Goal: Task Accomplishment & Management: Manage account settings

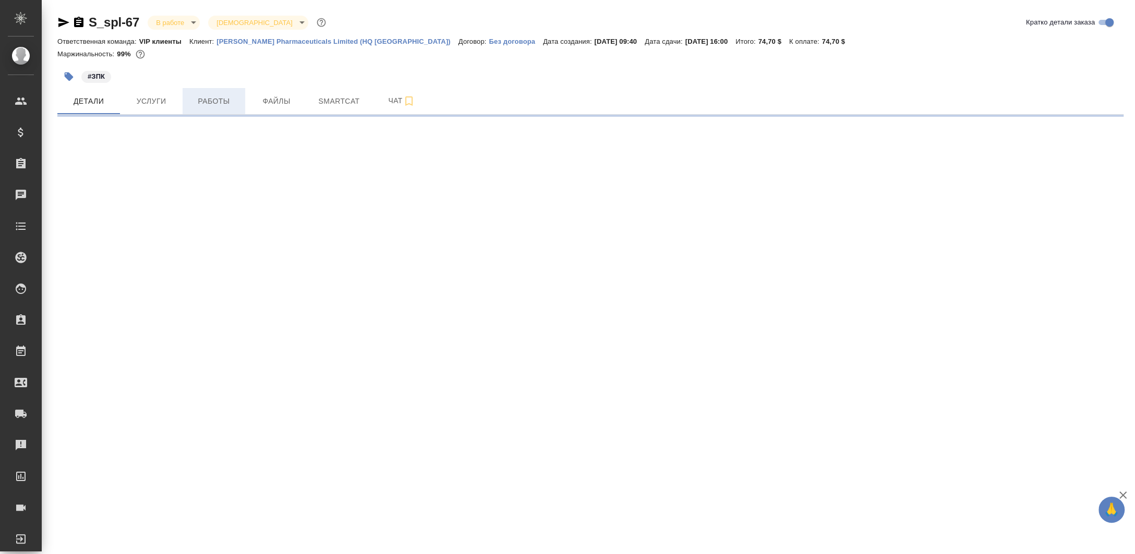
click at [209, 105] on span "Работы" at bounding box center [214, 101] width 50 height 13
select select "RU"
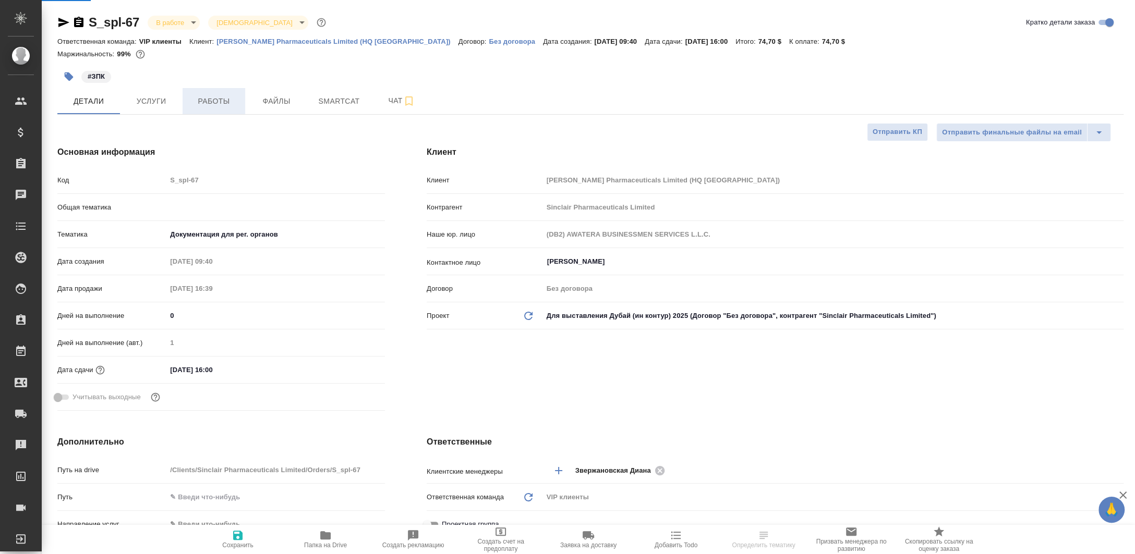
type textarea "x"
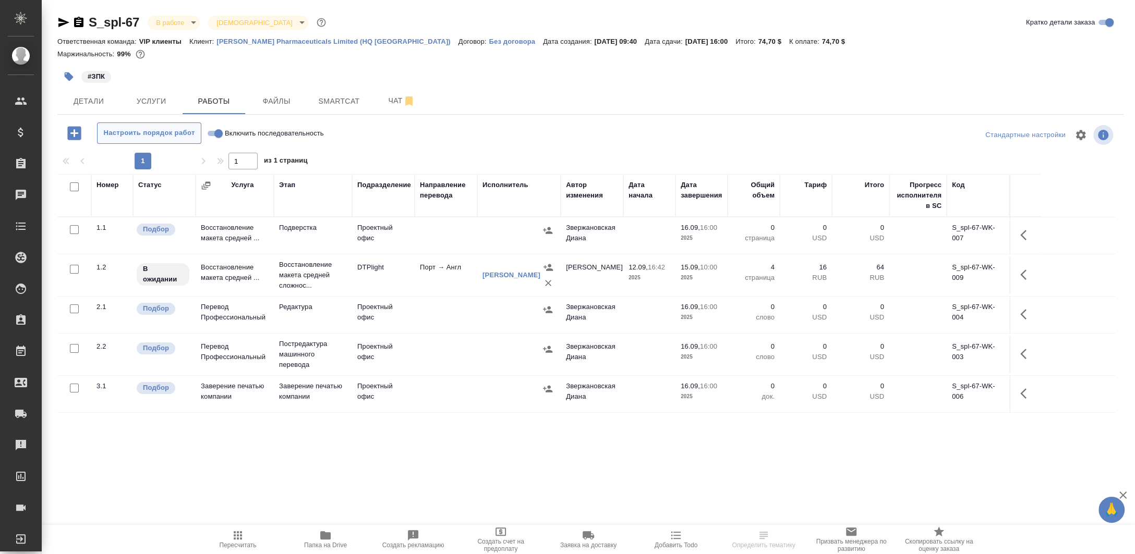
click at [187, 131] on span "Настроить порядок работ" at bounding box center [149, 133] width 93 height 12
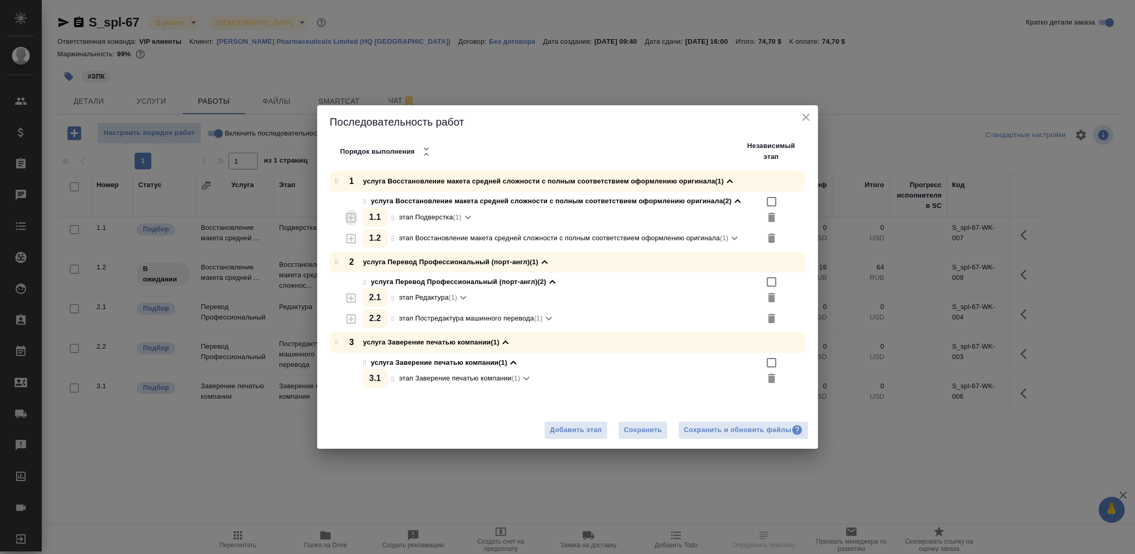
click at [352, 215] on icon "button" at bounding box center [351, 218] width 13 height 13
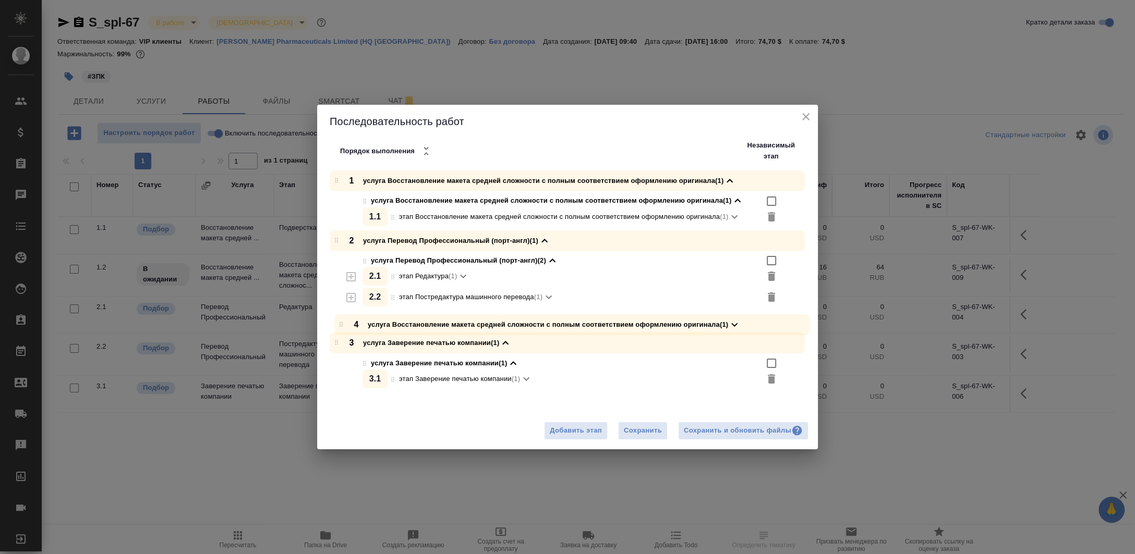
drag, startPoint x: 339, startPoint y: 383, endPoint x: 344, endPoint y: 320, distance: 63.8
click at [344, 320] on div "1 услуга Восстановление макета средней сложности с полным соответствием оформле…" at bounding box center [571, 281] width 493 height 221
click at [651, 431] on span "Сохранить" at bounding box center [643, 431] width 38 height 12
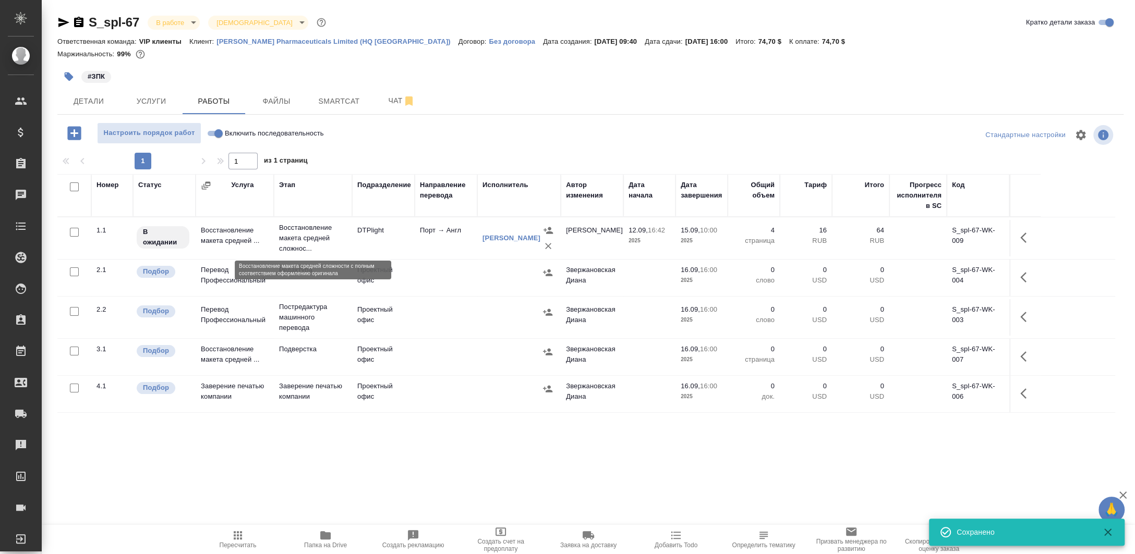
click at [312, 243] on p "Восстановление макета средней сложнос..." at bounding box center [313, 238] width 68 height 31
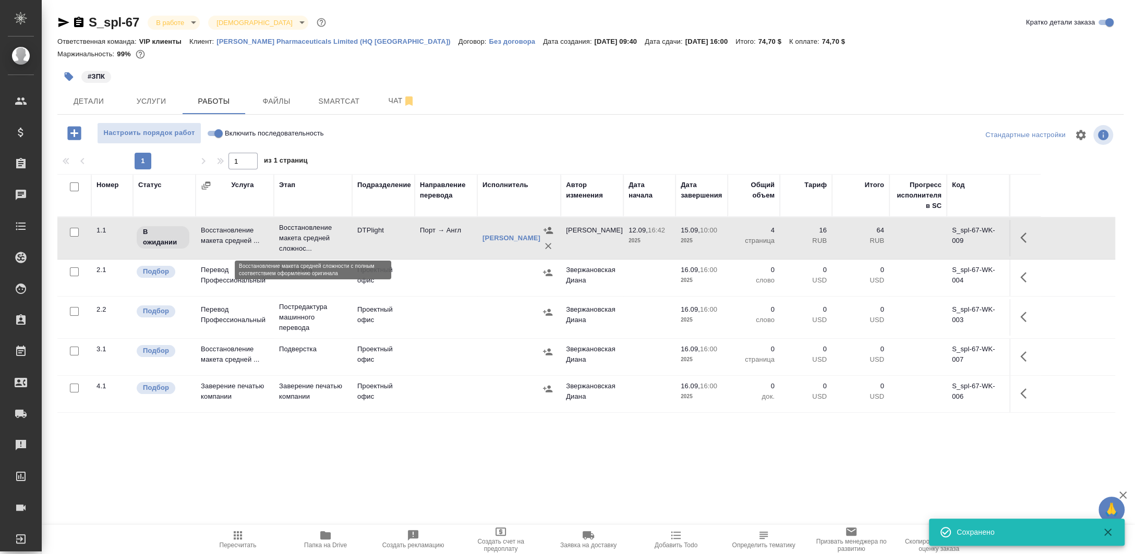
click at [312, 243] on p "Восстановление макета средней сложнос..." at bounding box center [313, 238] width 68 height 31
click at [180, 133] on span "Настроить порядок работ" at bounding box center [149, 133] width 93 height 12
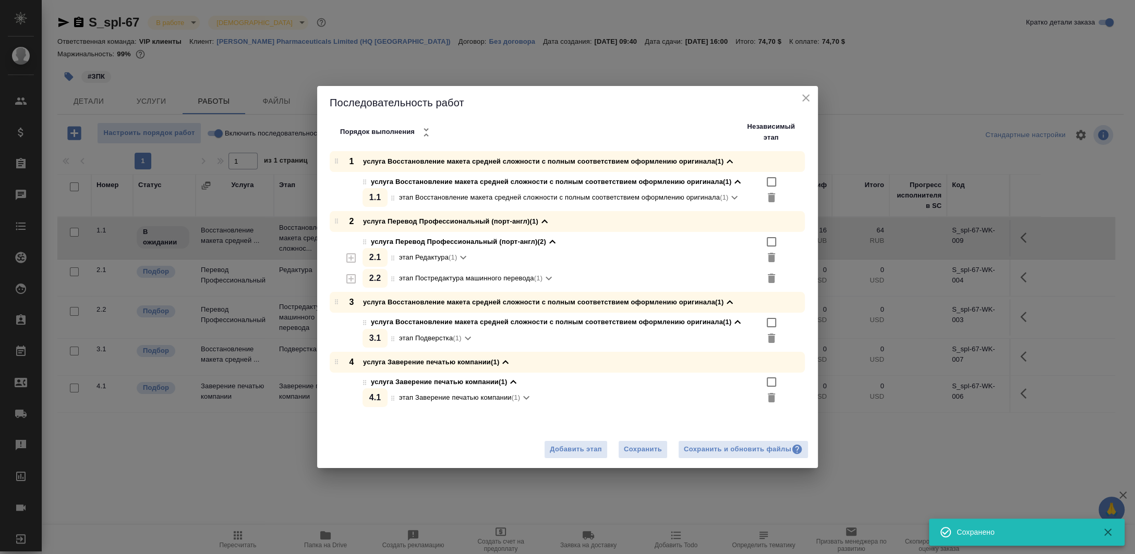
click at [709, 433] on div "Добавить этап Сохранить Сохранить и обновить файлы" at bounding box center [567, 449] width 501 height 37
click at [712, 446] on div "Сохранить и обновить файлы" at bounding box center [743, 450] width 119 height 12
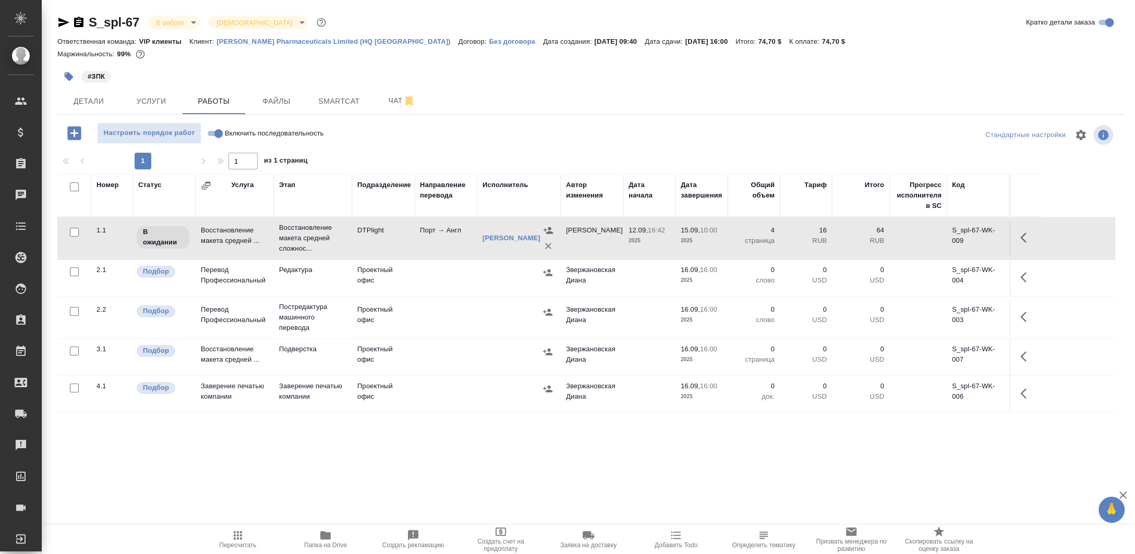
click at [283, 116] on div "S_spl-67 В работе inProgress Святая троица holyTrinity Кратко детали заказа Отв…" at bounding box center [590, 257] width 1077 height 514
click at [283, 106] on span "Файлы" at bounding box center [276, 101] width 50 height 13
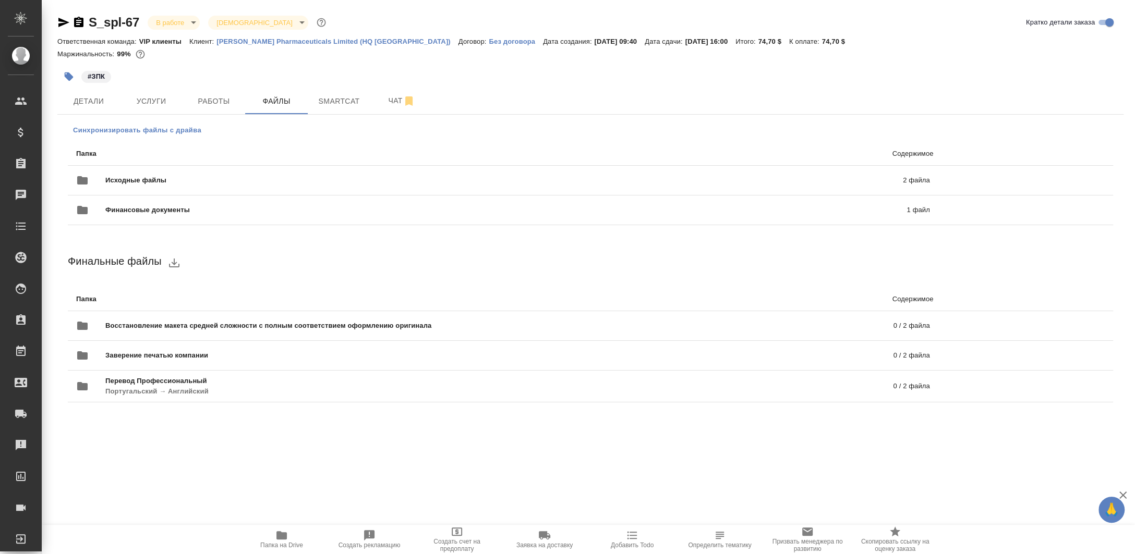
click at [196, 132] on span "Синхронизировать файлы с драйва" at bounding box center [137, 130] width 128 height 10
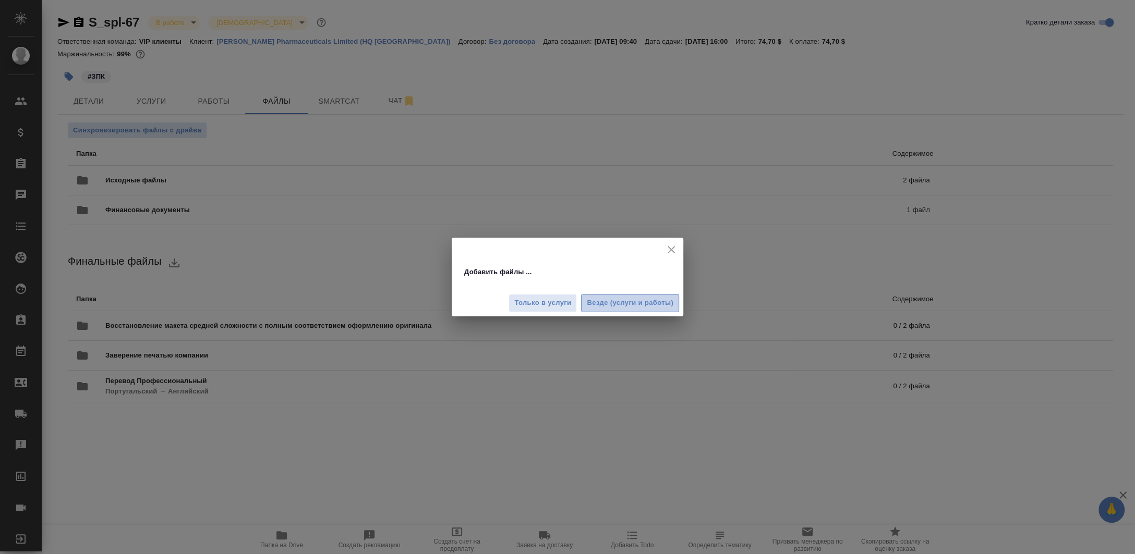
click at [598, 307] on span "Везде (услуги и работы)" at bounding box center [630, 303] width 87 height 12
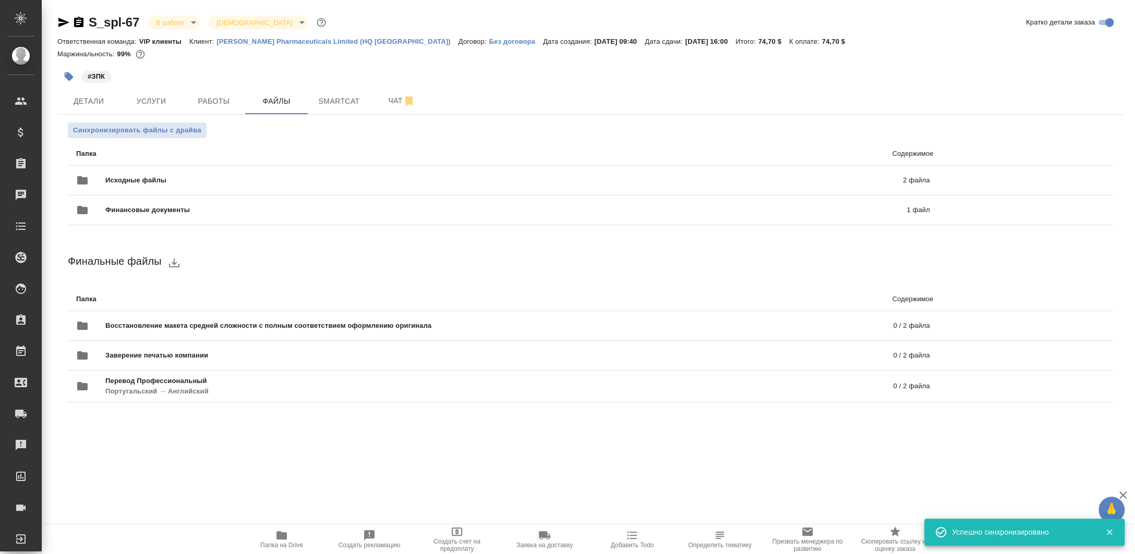
click at [368, 537] on icon "button" at bounding box center [369, 535] width 10 height 10
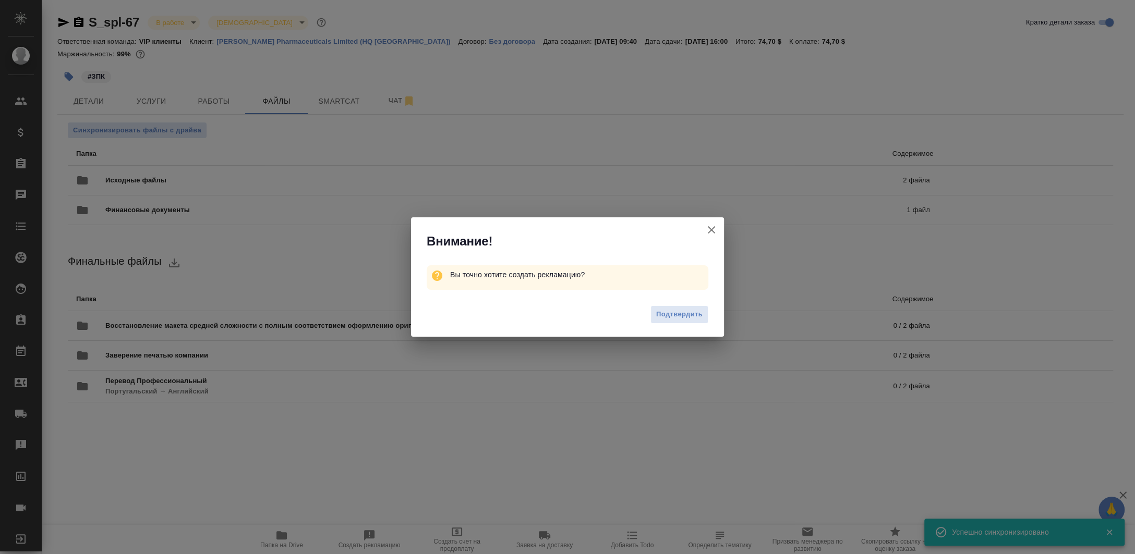
drag, startPoint x: 368, startPoint y: 537, endPoint x: 421, endPoint y: 462, distance: 91.3
click at [400, 474] on div "Внимание! Вы точно хотите создать рекламацию? Подтвердить" at bounding box center [567, 277] width 1135 height 554
click at [710, 232] on icon "button" at bounding box center [711, 230] width 13 height 13
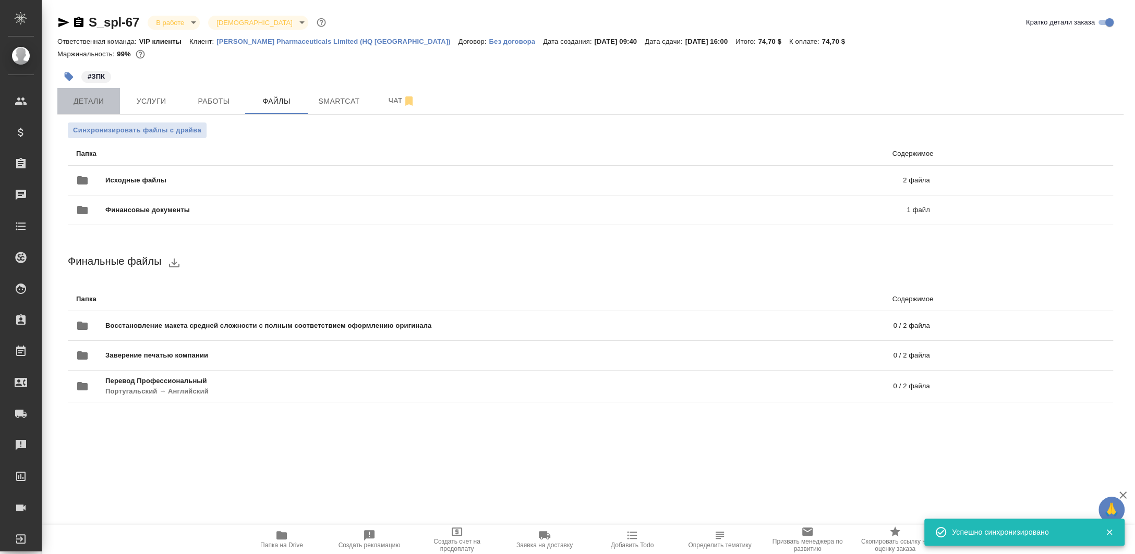
click at [117, 105] on button "Детали" at bounding box center [88, 101] width 63 height 26
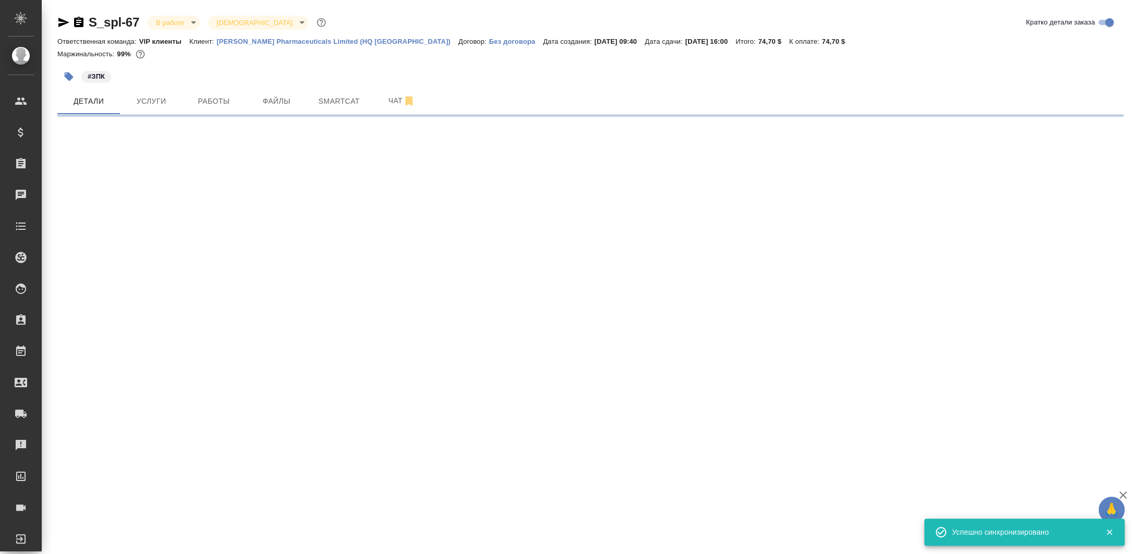
select select "RU"
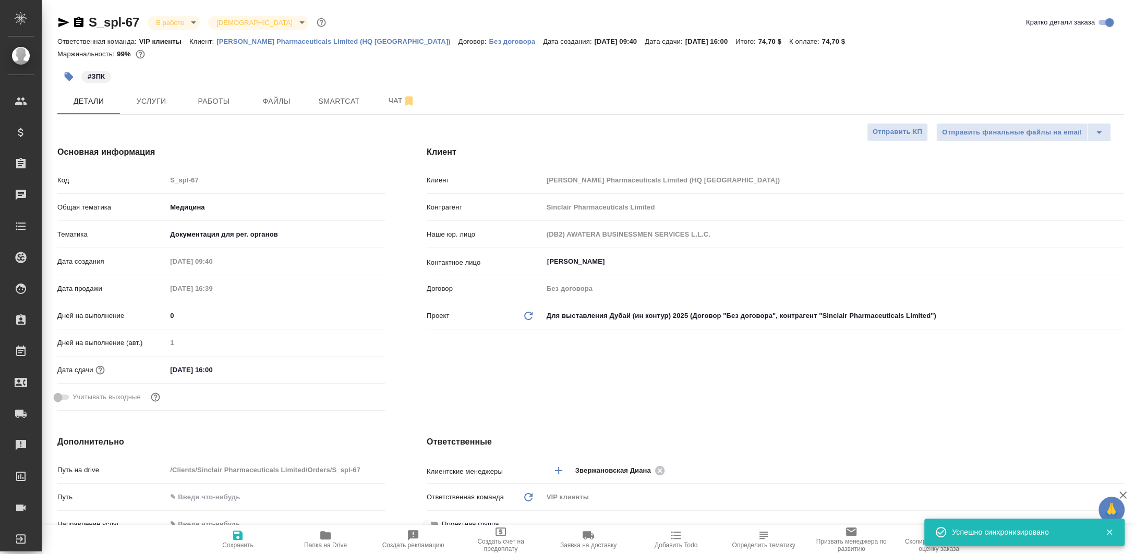
type textarea "x"
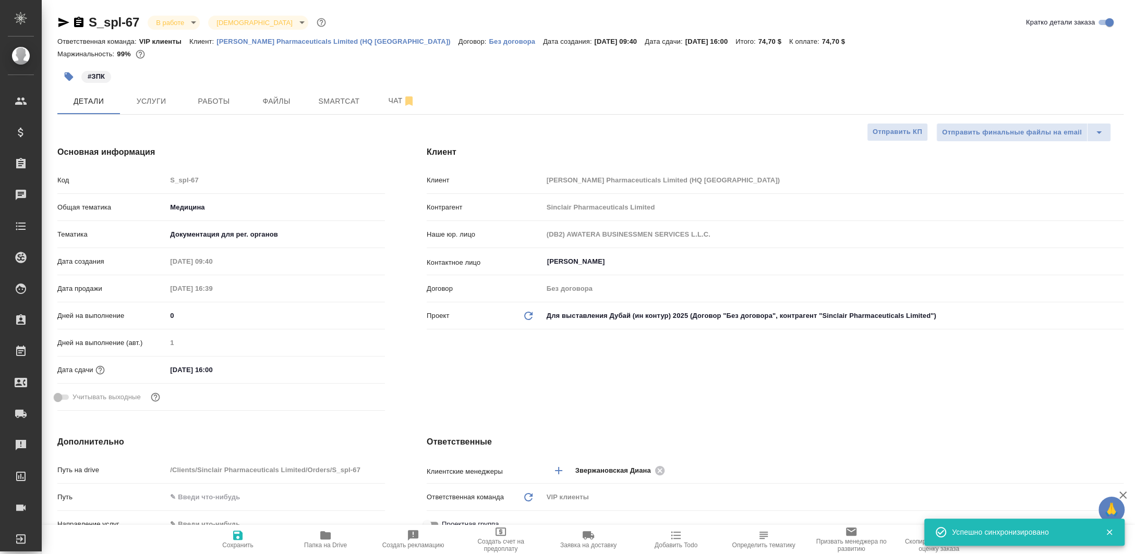
type textarea "x"
click at [193, 99] on span "Работы" at bounding box center [214, 101] width 50 height 13
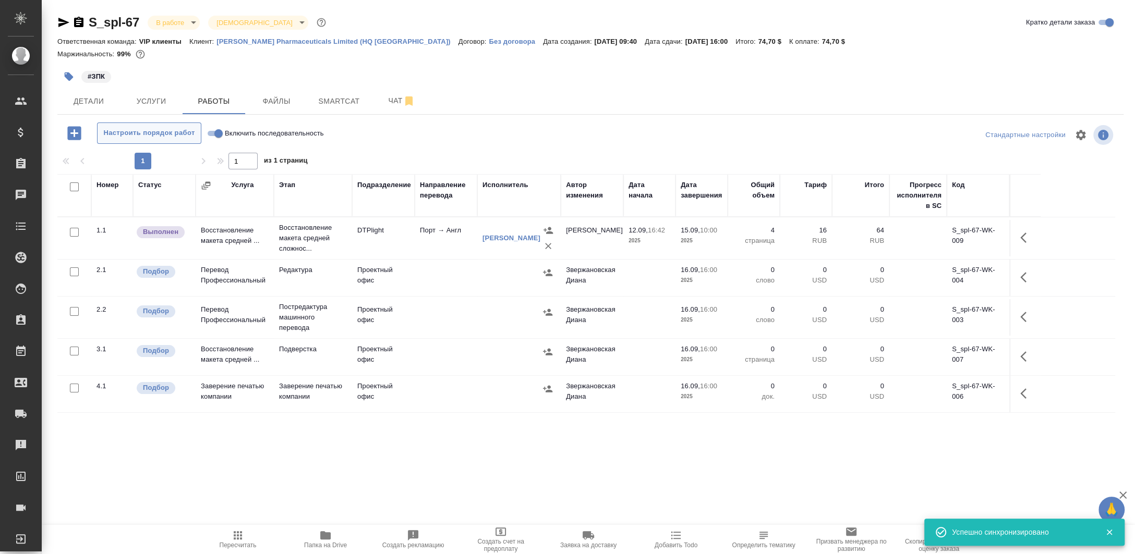
click at [148, 130] on span "Настроить порядок работ" at bounding box center [149, 133] width 93 height 12
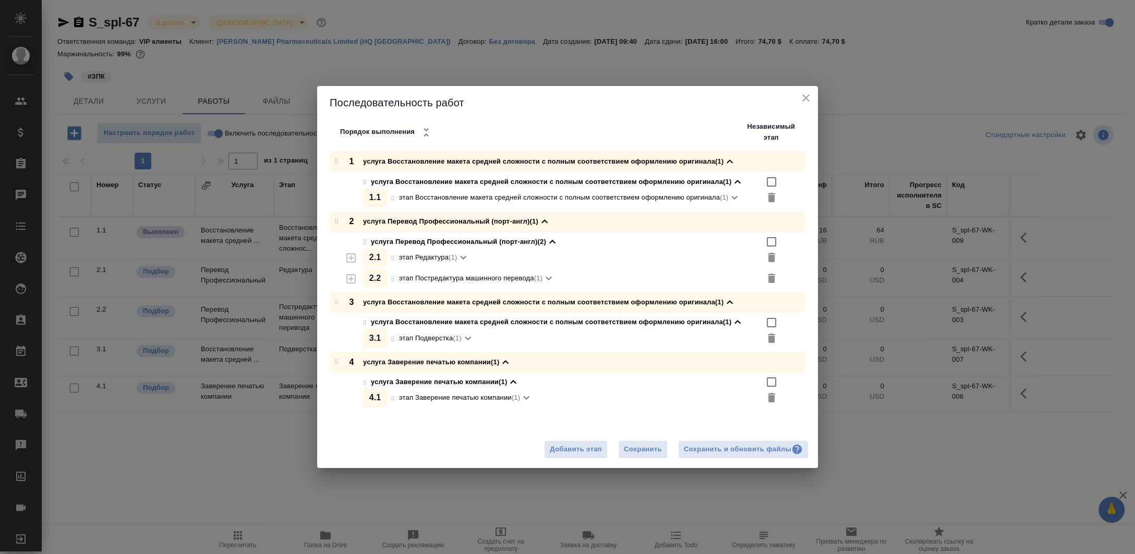
click at [803, 99] on icon "close" at bounding box center [805, 98] width 13 height 13
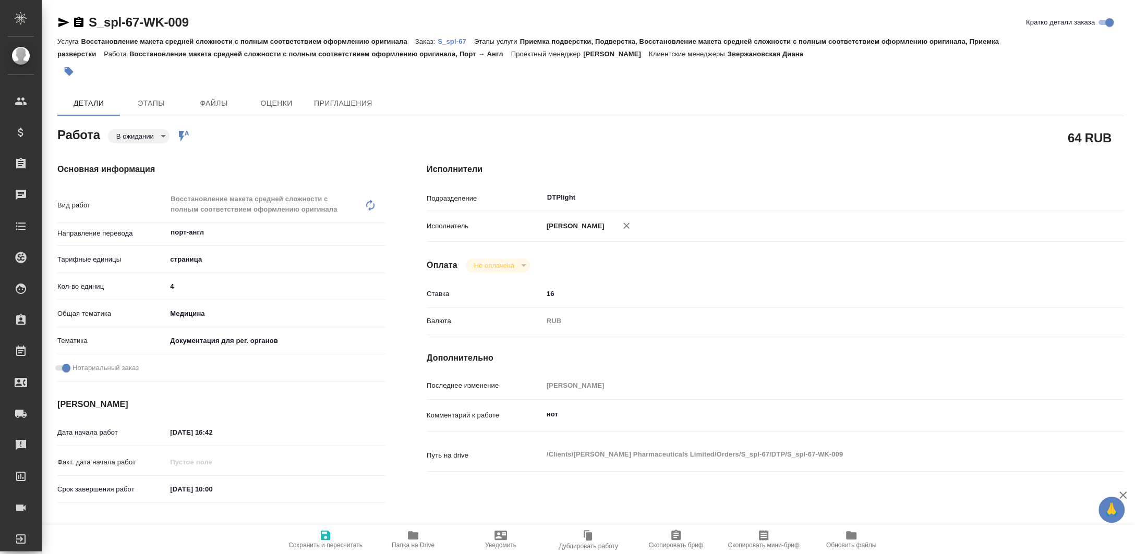
type textarea "x"
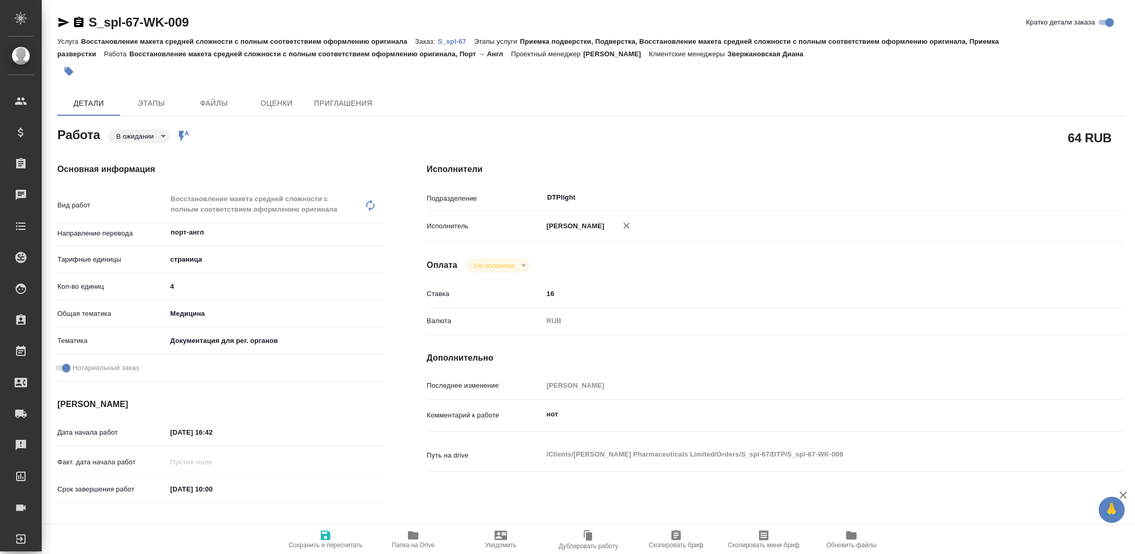
type textarea "x"
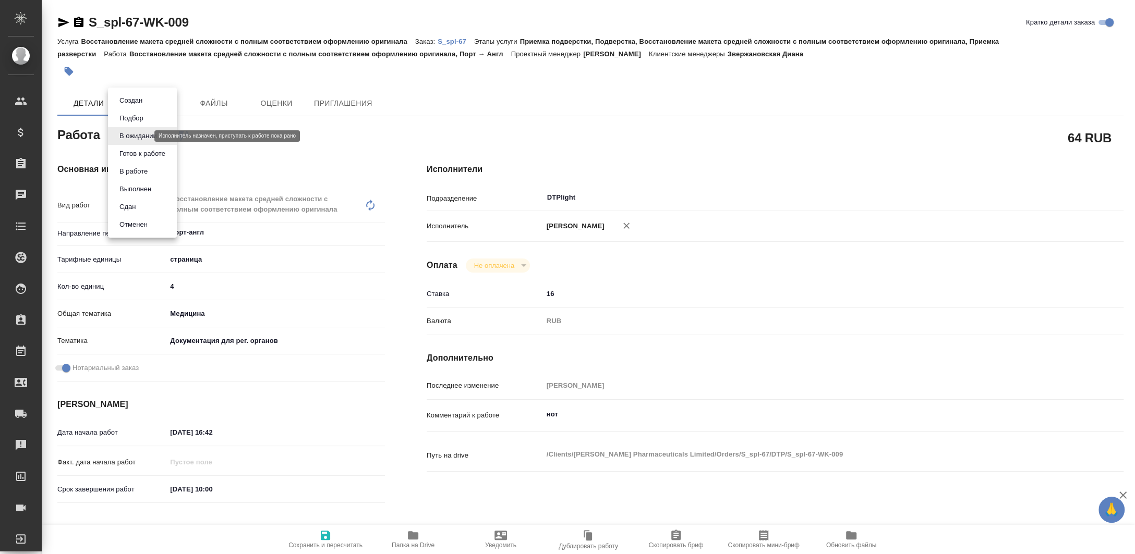
click at [129, 134] on body "🙏 .cls-1 fill:#fff; AWATERA Zaborova Aleksandra Клиенты Спецификации Заказы Чат…" at bounding box center [567, 277] width 1135 height 554
type textarea "x"
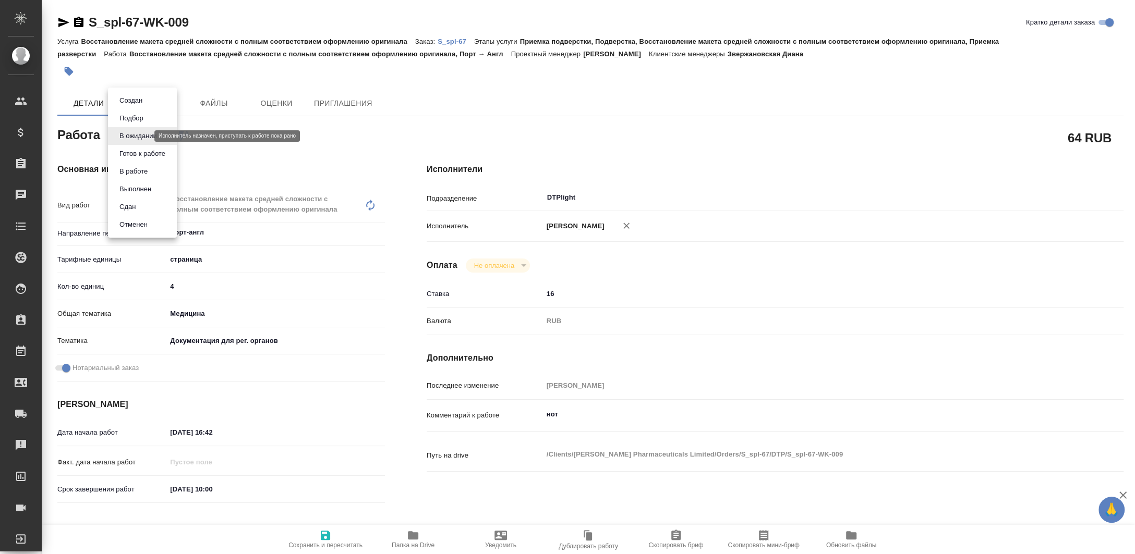
type textarea "x"
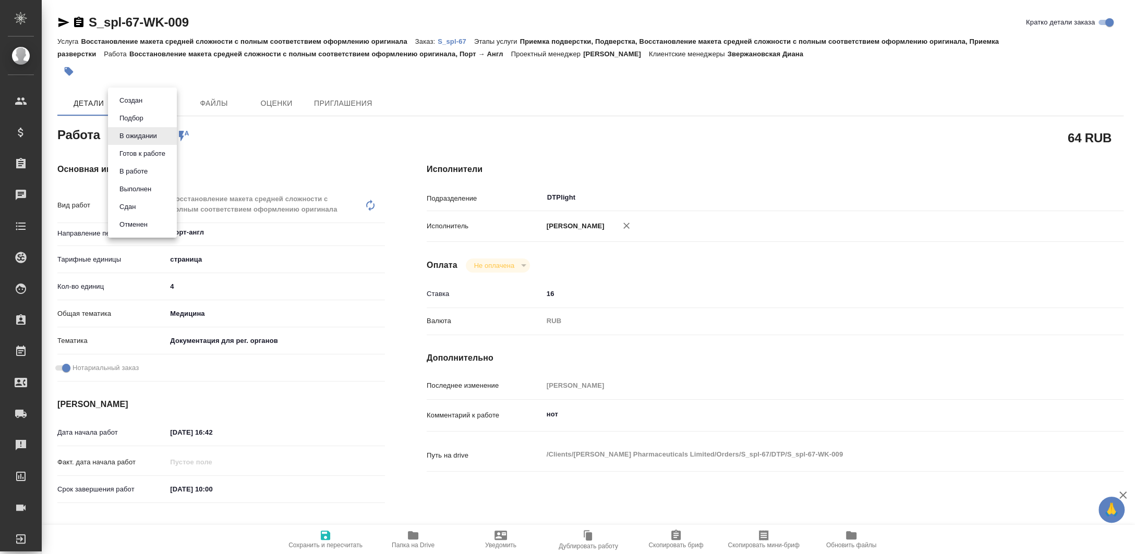
type textarea "x"
click at [142, 190] on button "Выполнен" at bounding box center [135, 189] width 38 height 11
type textarea "x"
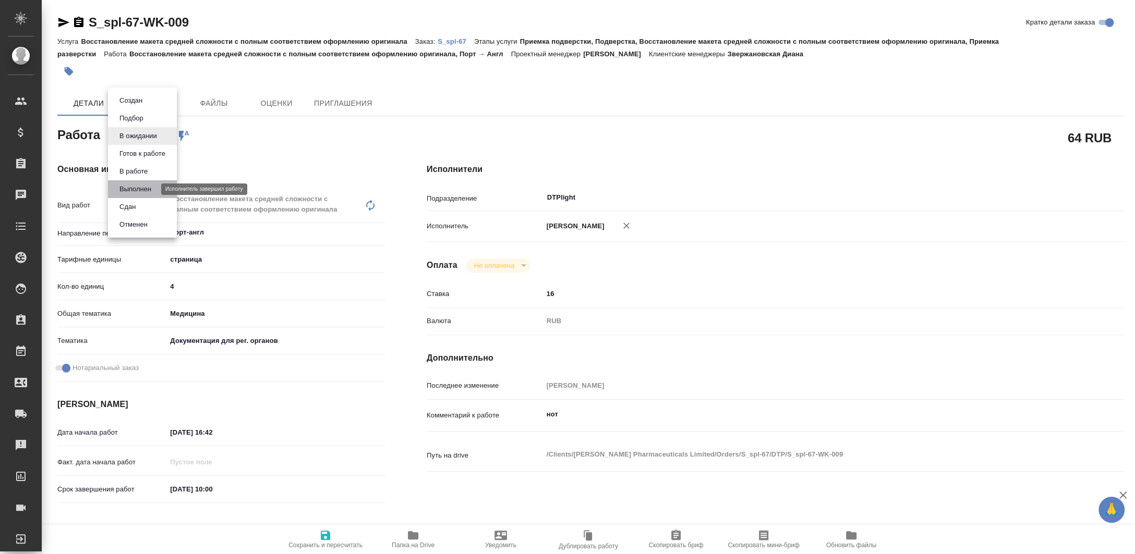
type textarea "x"
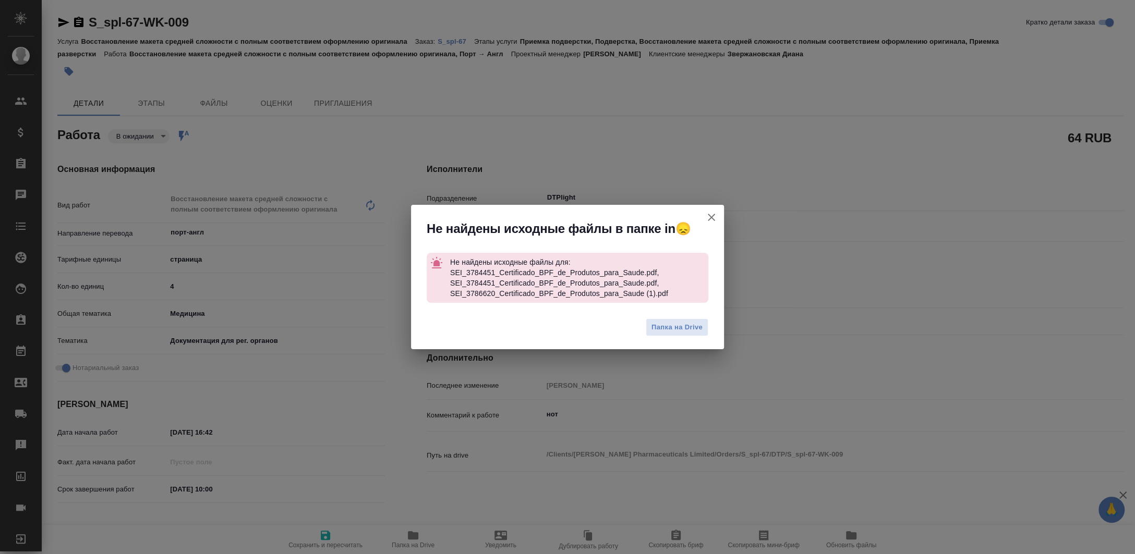
type textarea "x"
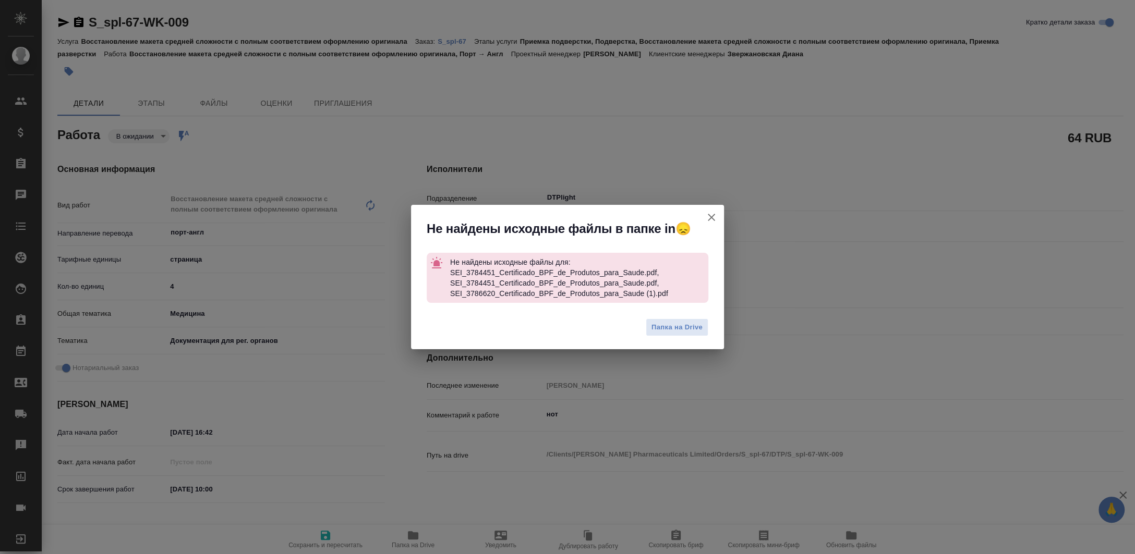
type textarea "x"
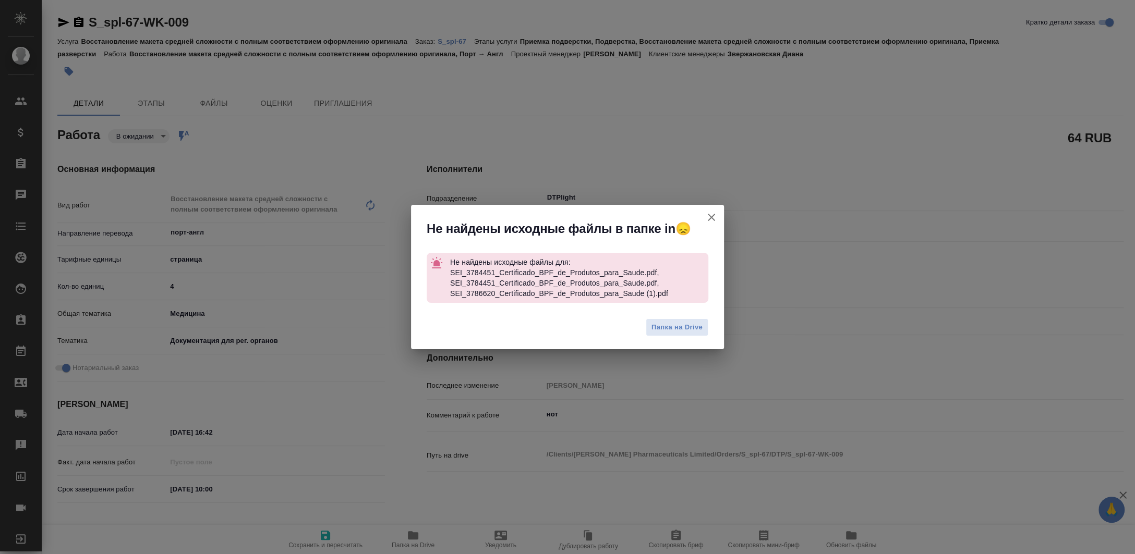
type textarea "x"
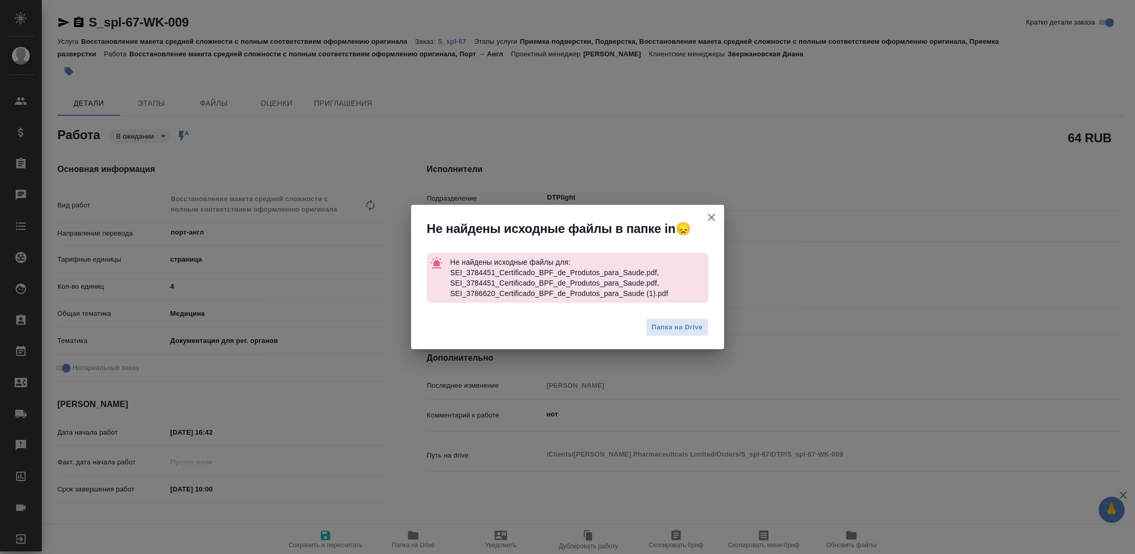
click at [717, 211] on icon "button" at bounding box center [711, 217] width 13 height 13
type textarea "x"
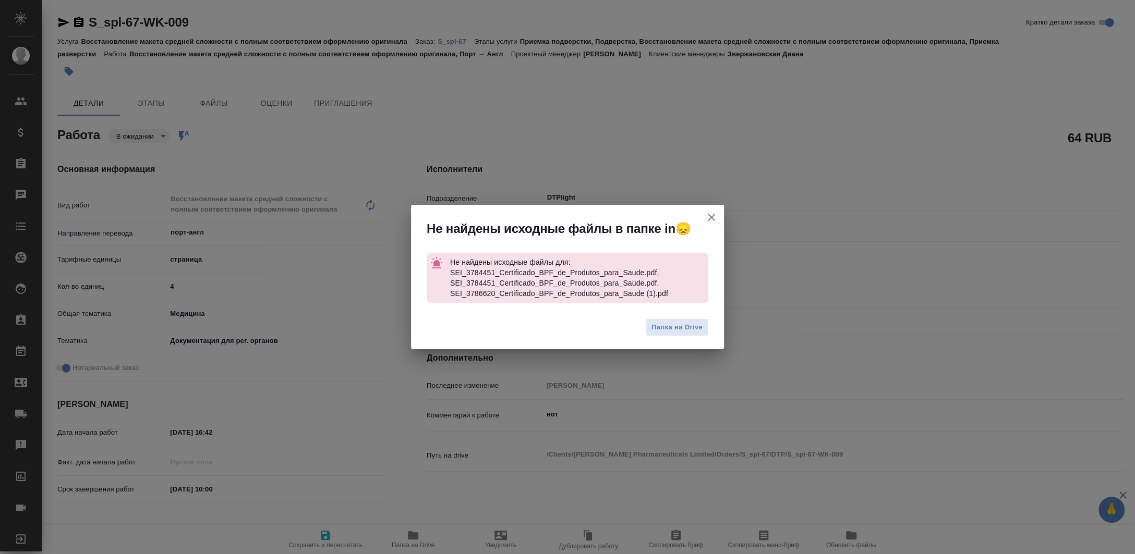
type textarea "x"
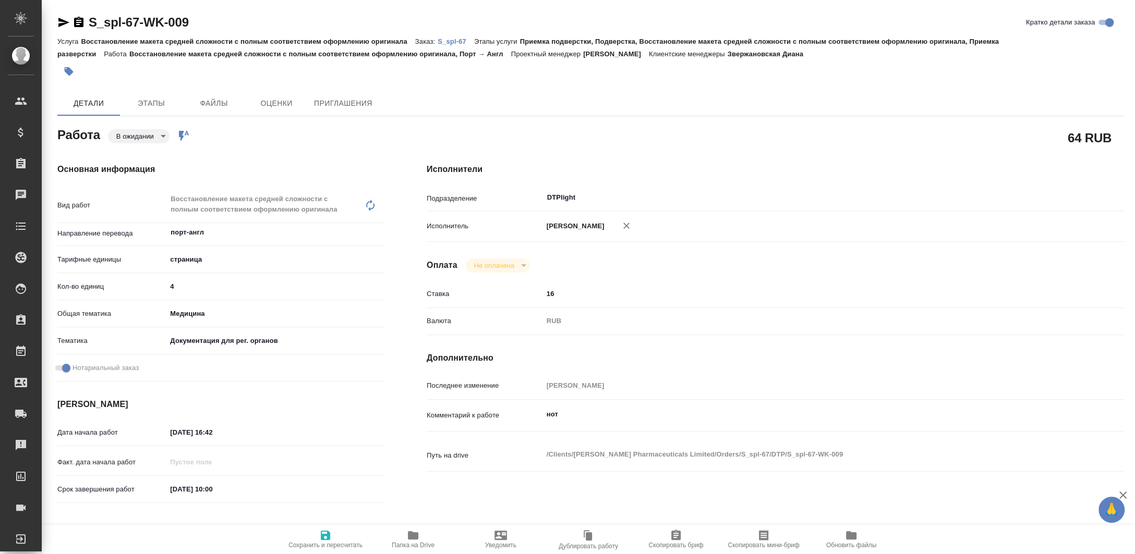
type textarea "x"
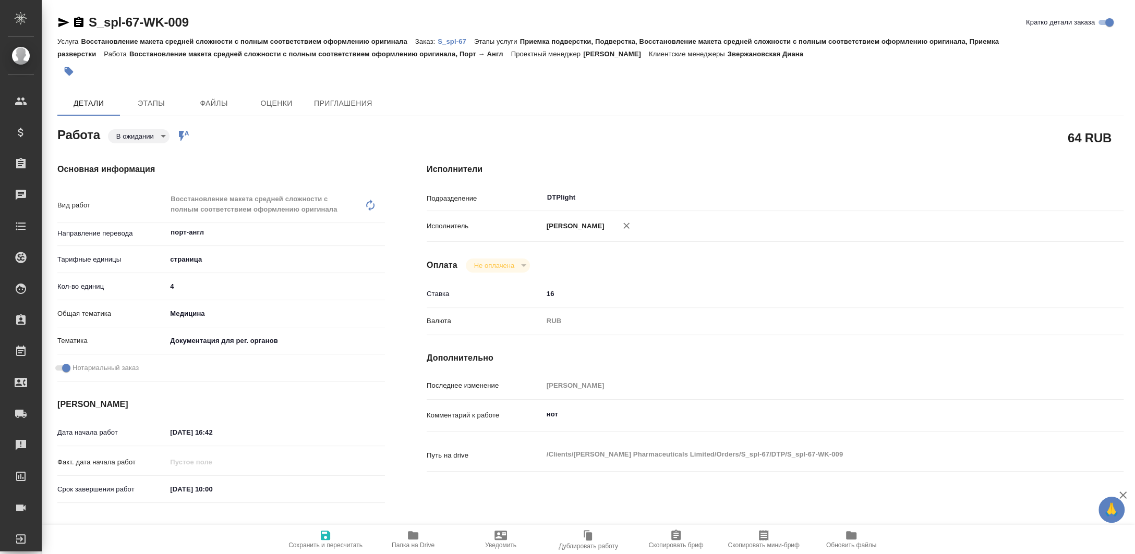
click at [153, 134] on body "🙏 .cls-1 fill:#fff; AWATERA Zaborova Aleksandra Клиенты Спецификации Заказы 0 Ч…" at bounding box center [567, 277] width 1135 height 554
click at [147, 189] on button "Выполнен" at bounding box center [135, 189] width 38 height 11
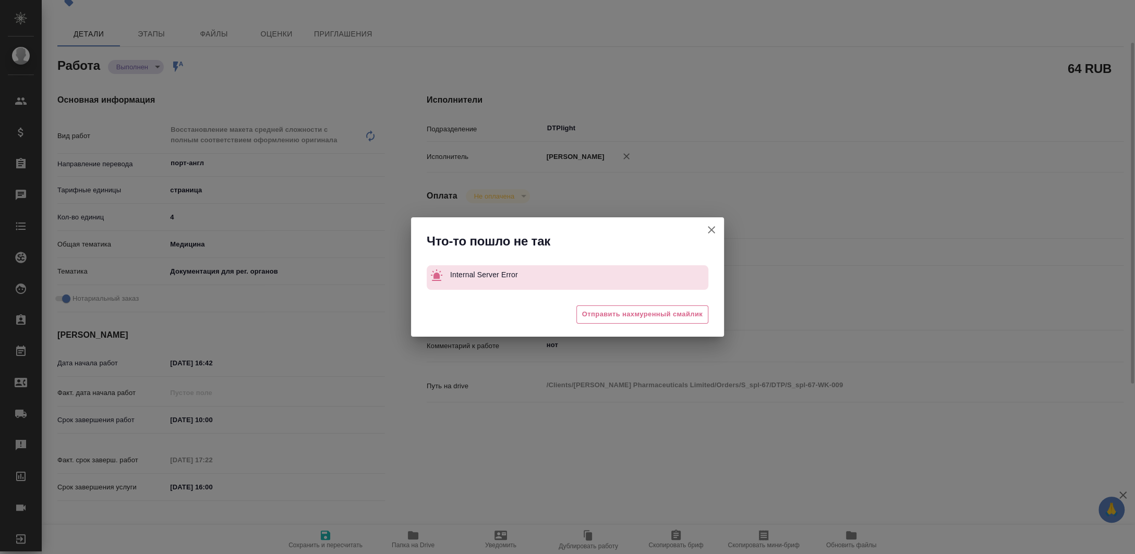
type textarea "x"
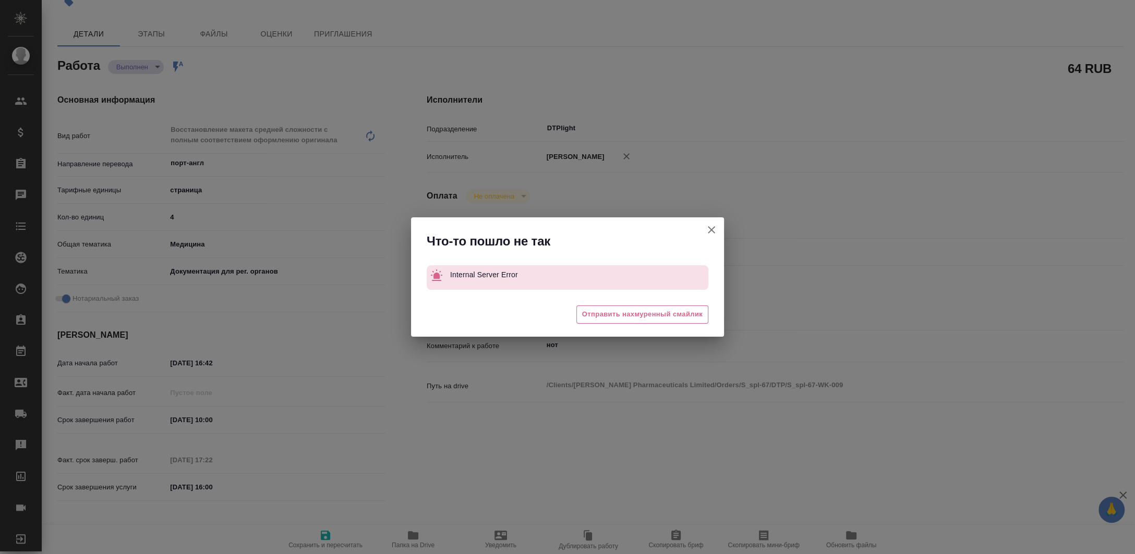
click at [714, 229] on icon "button" at bounding box center [711, 230] width 13 height 13
type textarea "x"
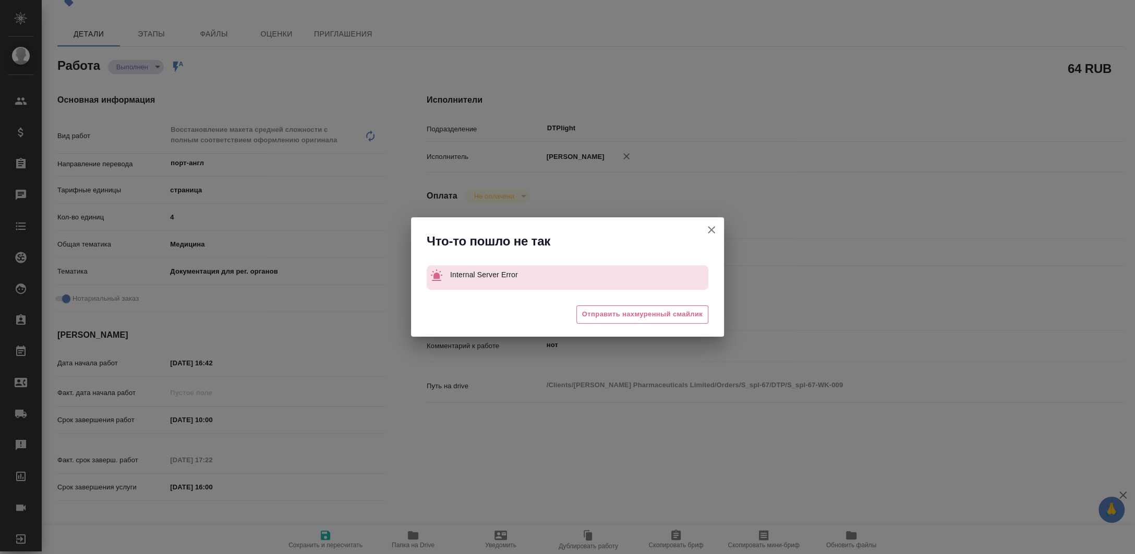
type textarea "x"
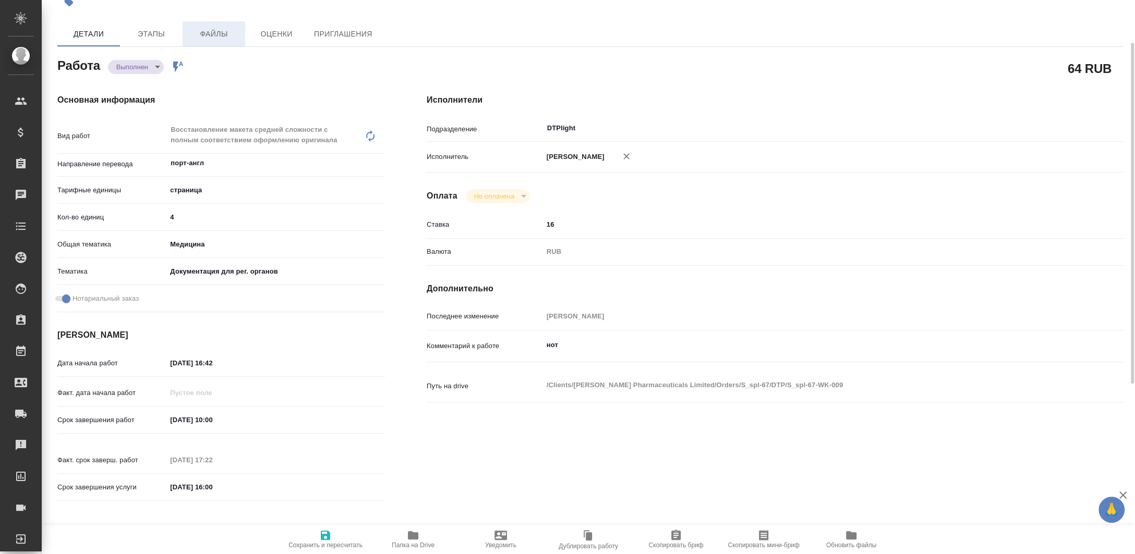
click at [210, 37] on span "Файлы" at bounding box center [214, 34] width 50 height 13
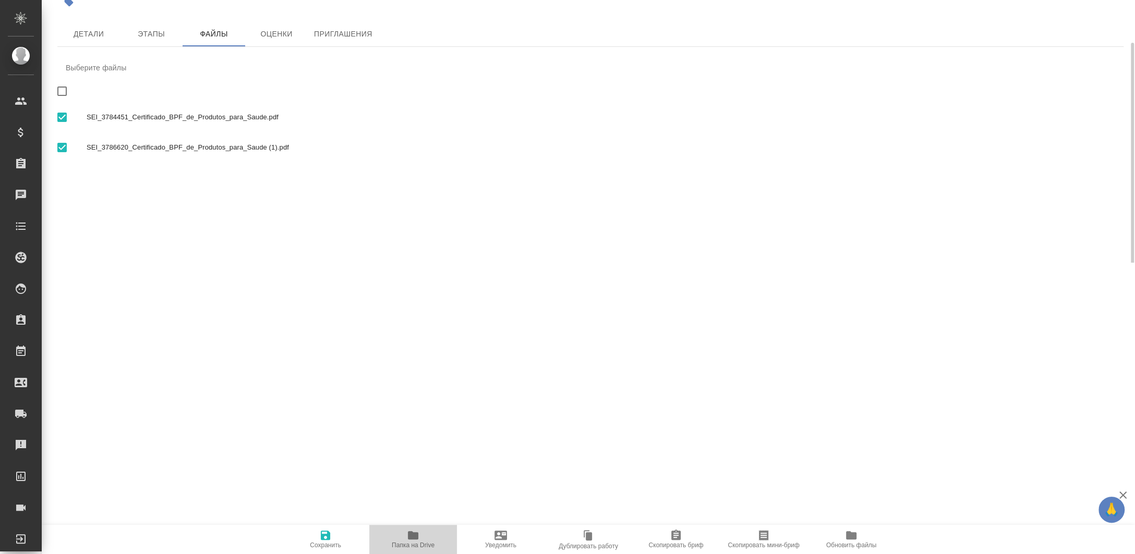
click at [395, 535] on span "Папка на Drive" at bounding box center [412, 539] width 75 height 20
